Goal: Task Accomplishment & Management: Complete application form

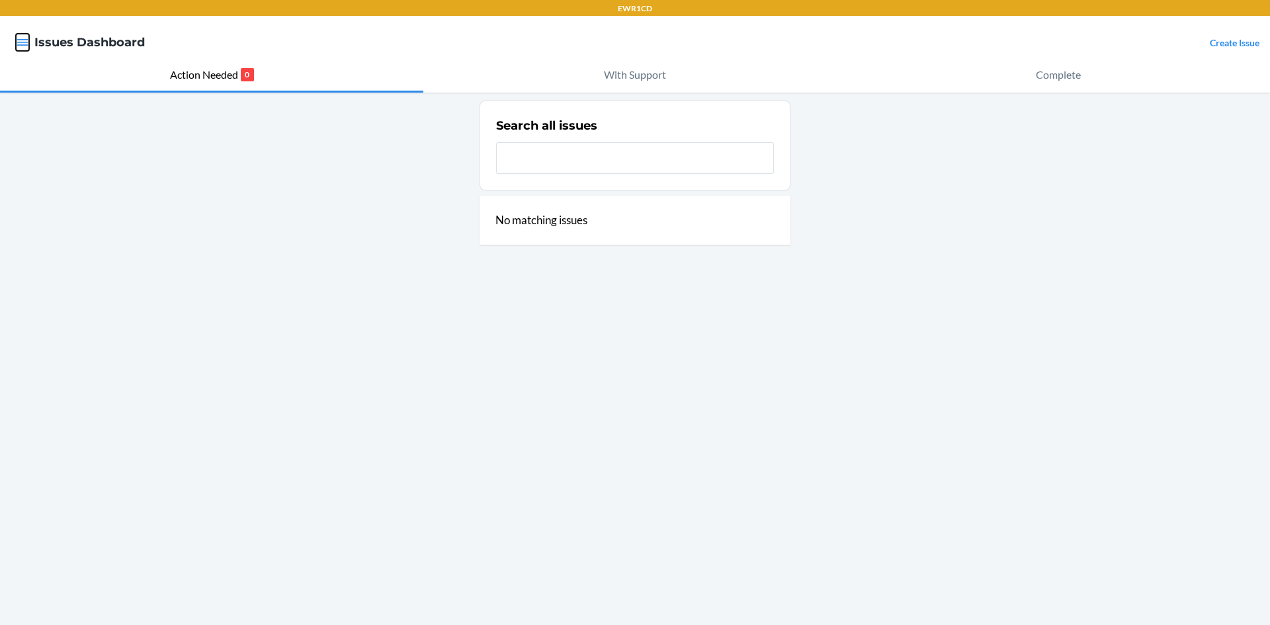
click at [22, 40] on icon "button" at bounding box center [22, 42] width 13 height 13
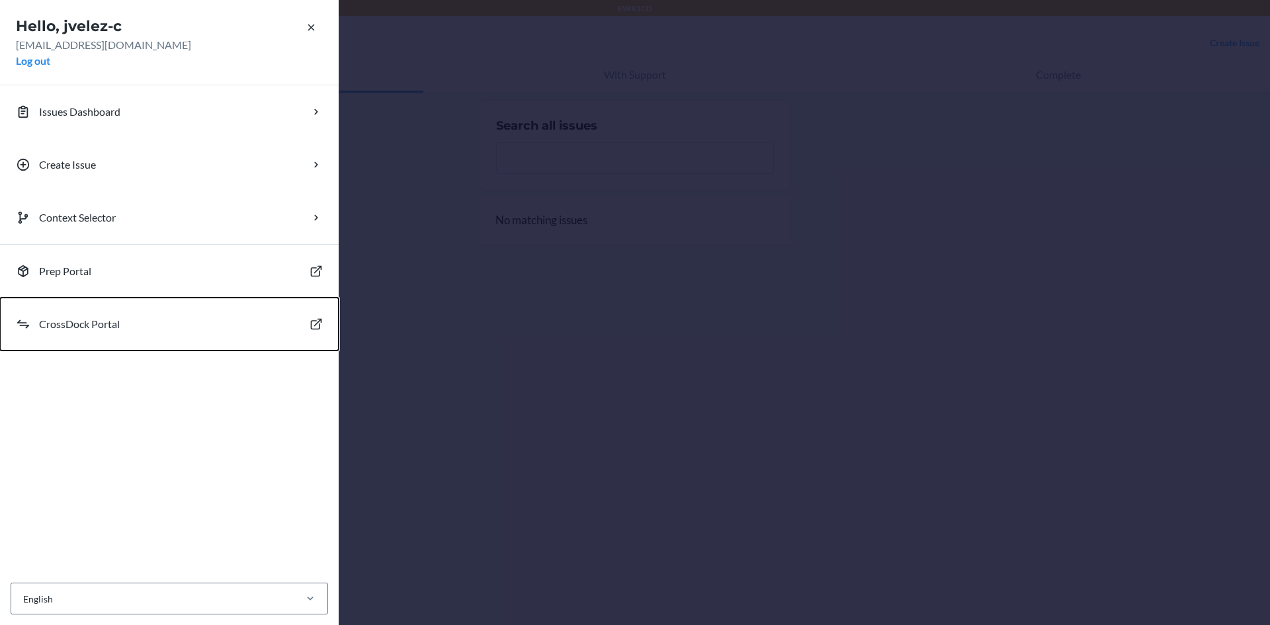
click at [111, 316] on p "CrossDock Portal" at bounding box center [79, 324] width 81 height 16
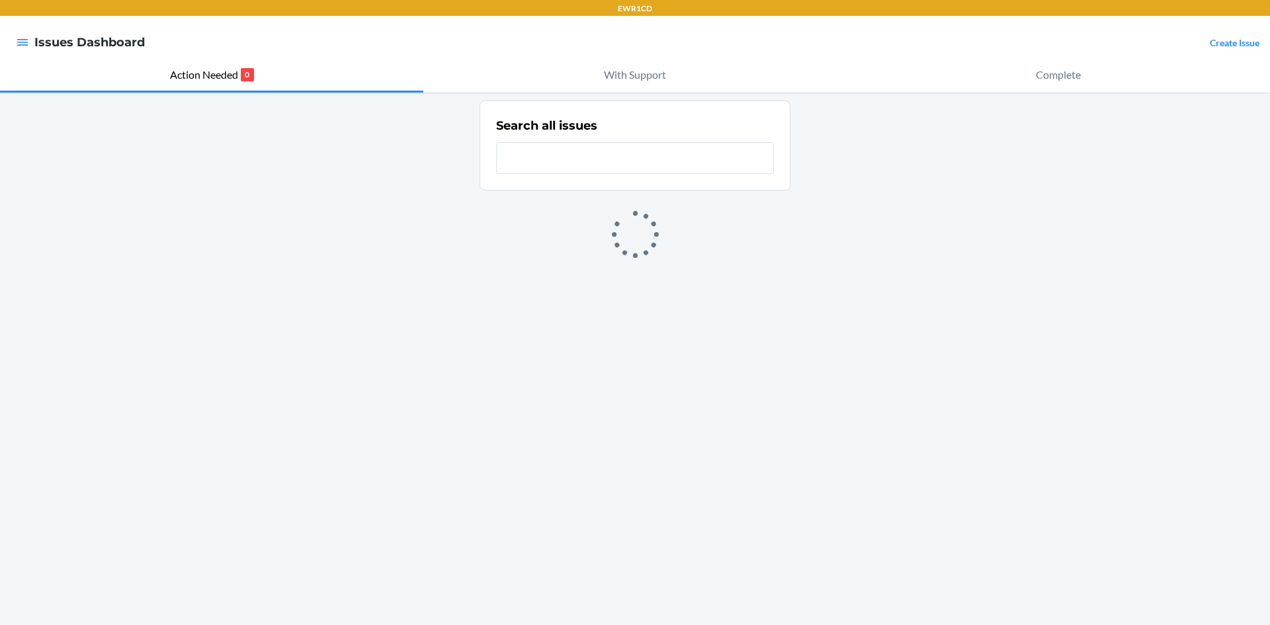
click at [1233, 42] on link "Create Issue" at bounding box center [1234, 42] width 50 height 11
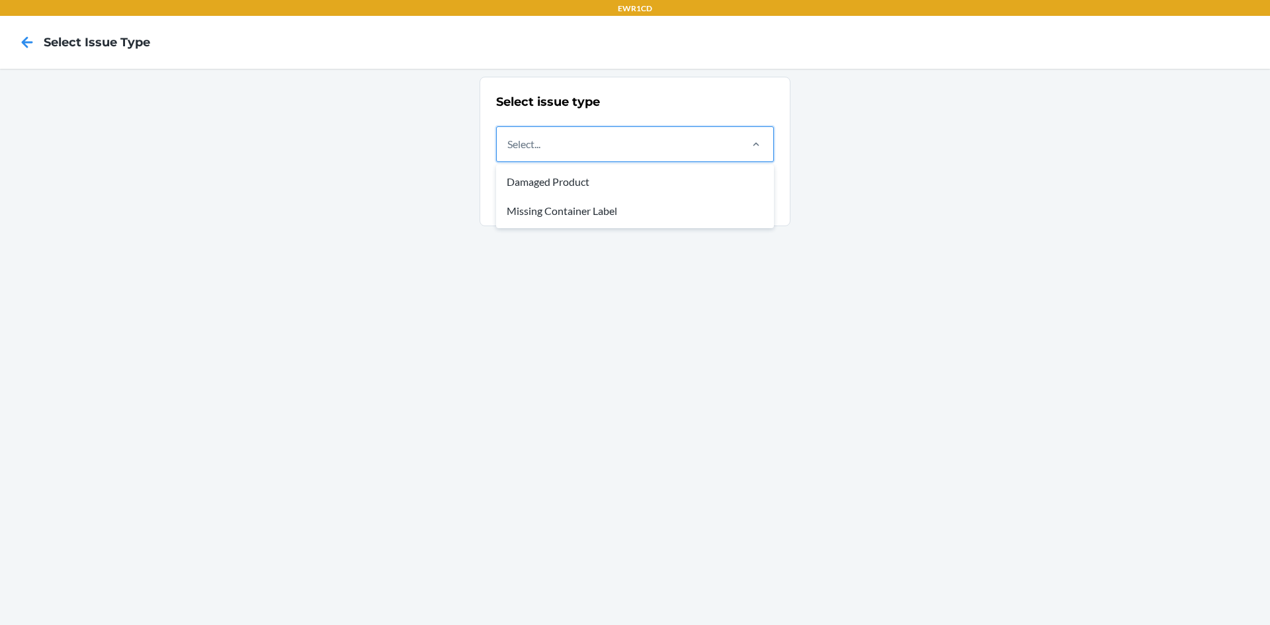
click at [575, 136] on div "Select..." at bounding box center [618, 144] width 242 height 34
click at [509, 136] on input "option Damaged Product focused, 1 of 2. 2 results available. Use Up and Down to…" at bounding box center [507, 144] width 1 height 16
click at [598, 206] on div "Missing Container Label" at bounding box center [635, 210] width 272 height 29
click at [509, 152] on input "option Missing Container Label focused, 2 of 2. 2 results available. Use Up and…" at bounding box center [507, 144] width 1 height 16
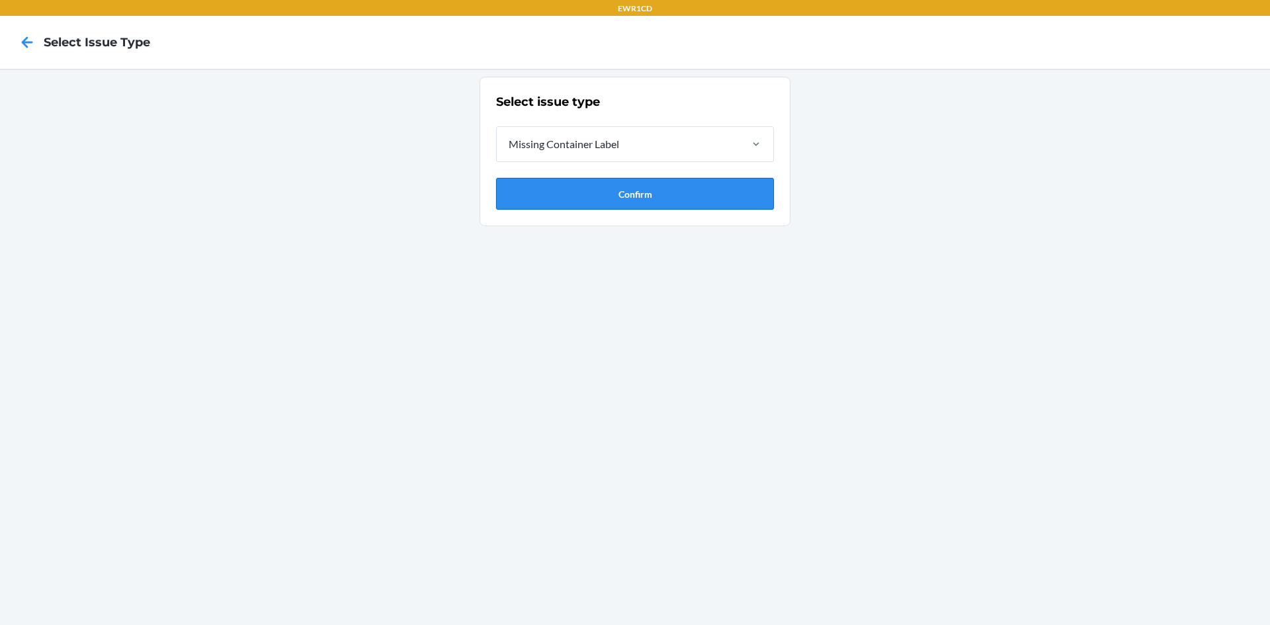
click at [638, 194] on button "Confirm" at bounding box center [635, 194] width 278 height 32
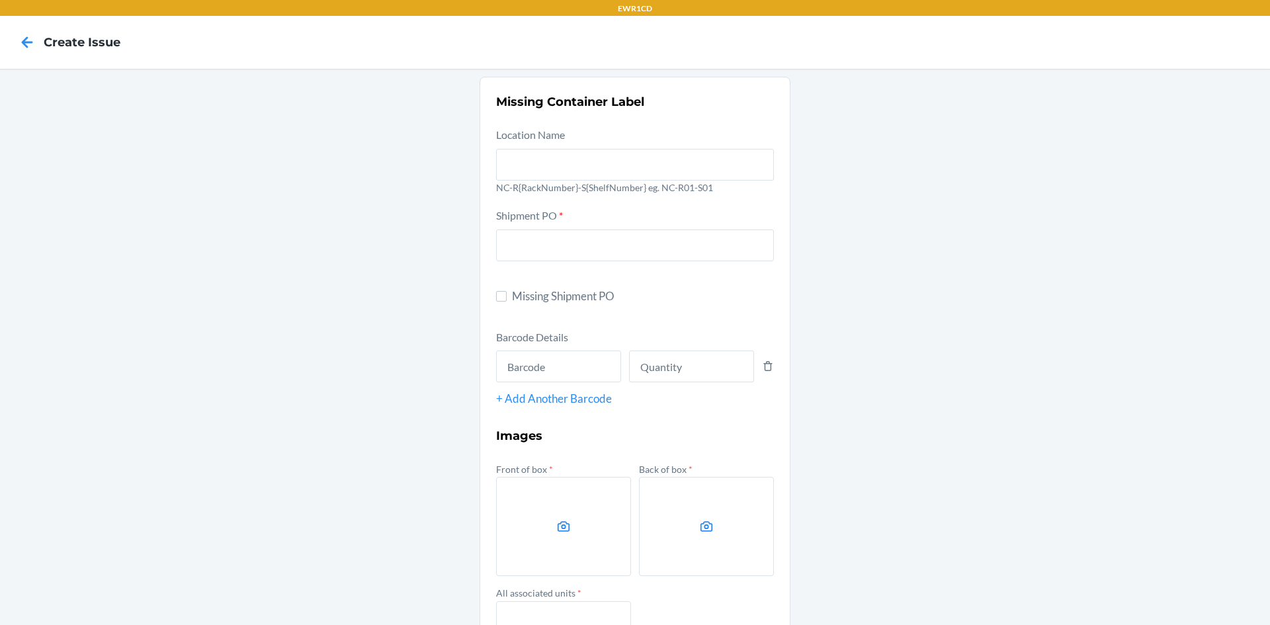
click at [503, 302] on label "Missing Shipment PO" at bounding box center [635, 296] width 278 height 17
click at [503, 302] on input "Missing Shipment PO" at bounding box center [501, 296] width 11 height 11
checkbox input "true"
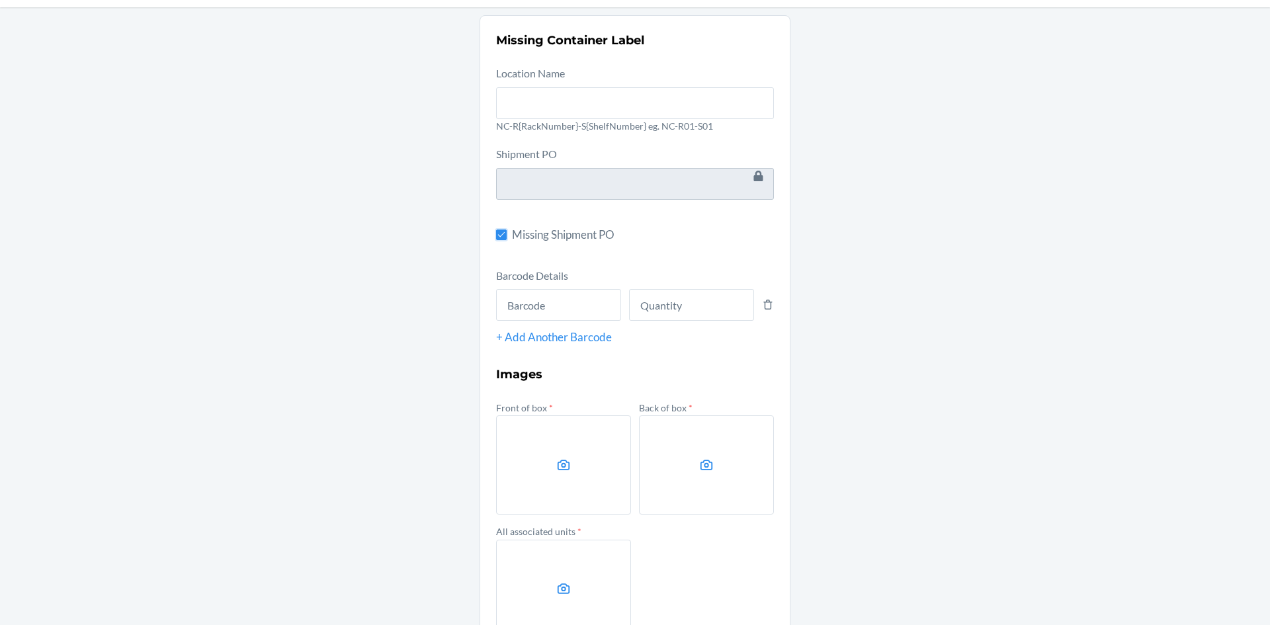
scroll to position [147, 0]
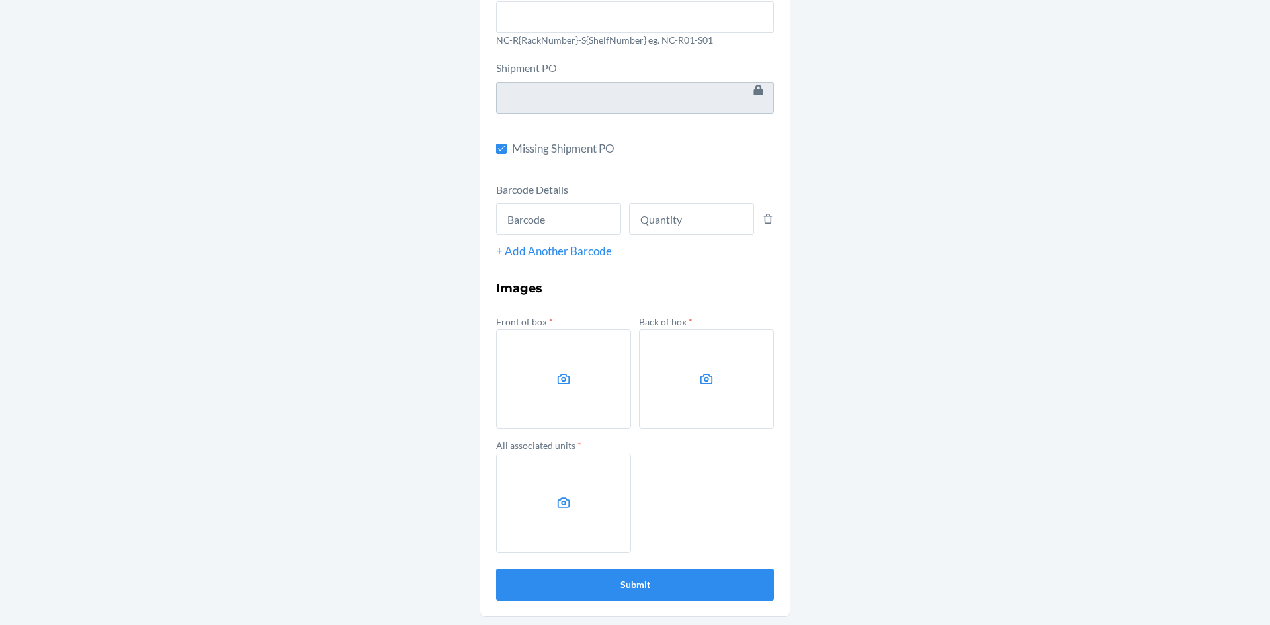
drag, startPoint x: 598, startPoint y: 407, endPoint x: 589, endPoint y: 401, distance: 11.0
click at [589, 401] on label at bounding box center [563, 378] width 135 height 99
click at [0, 0] on input "file" at bounding box center [0, 0] width 0 height 0
